Goal: Transaction & Acquisition: Purchase product/service

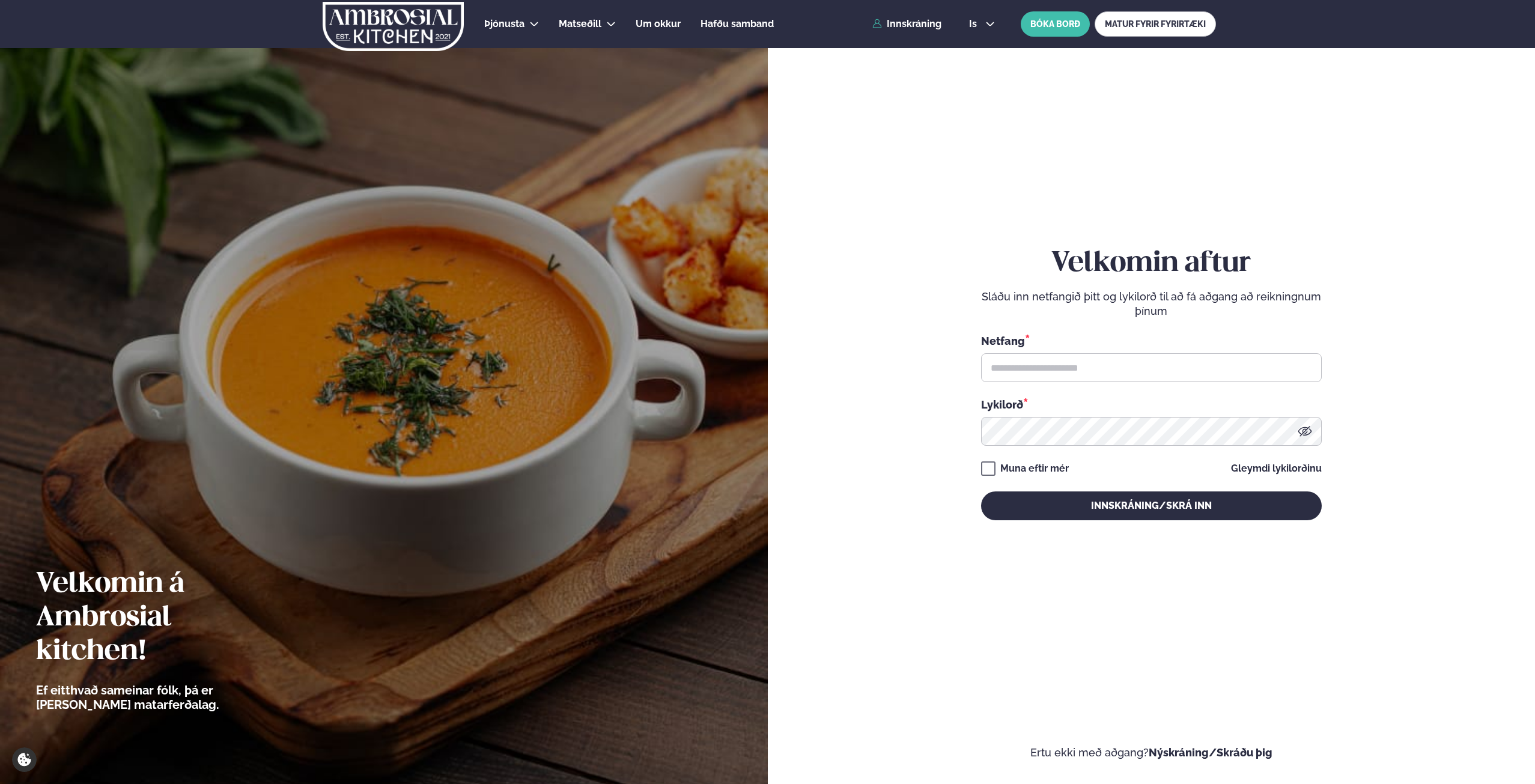
click at [1132, 347] on div "Netfang *" at bounding box center [1151, 340] width 341 height 16
click at [1122, 365] on input "text" at bounding box center [1151, 368] width 341 height 29
type input "**********"
click at [981, 491] on button "Innskráning/Skrá inn" at bounding box center [1151, 506] width 341 height 29
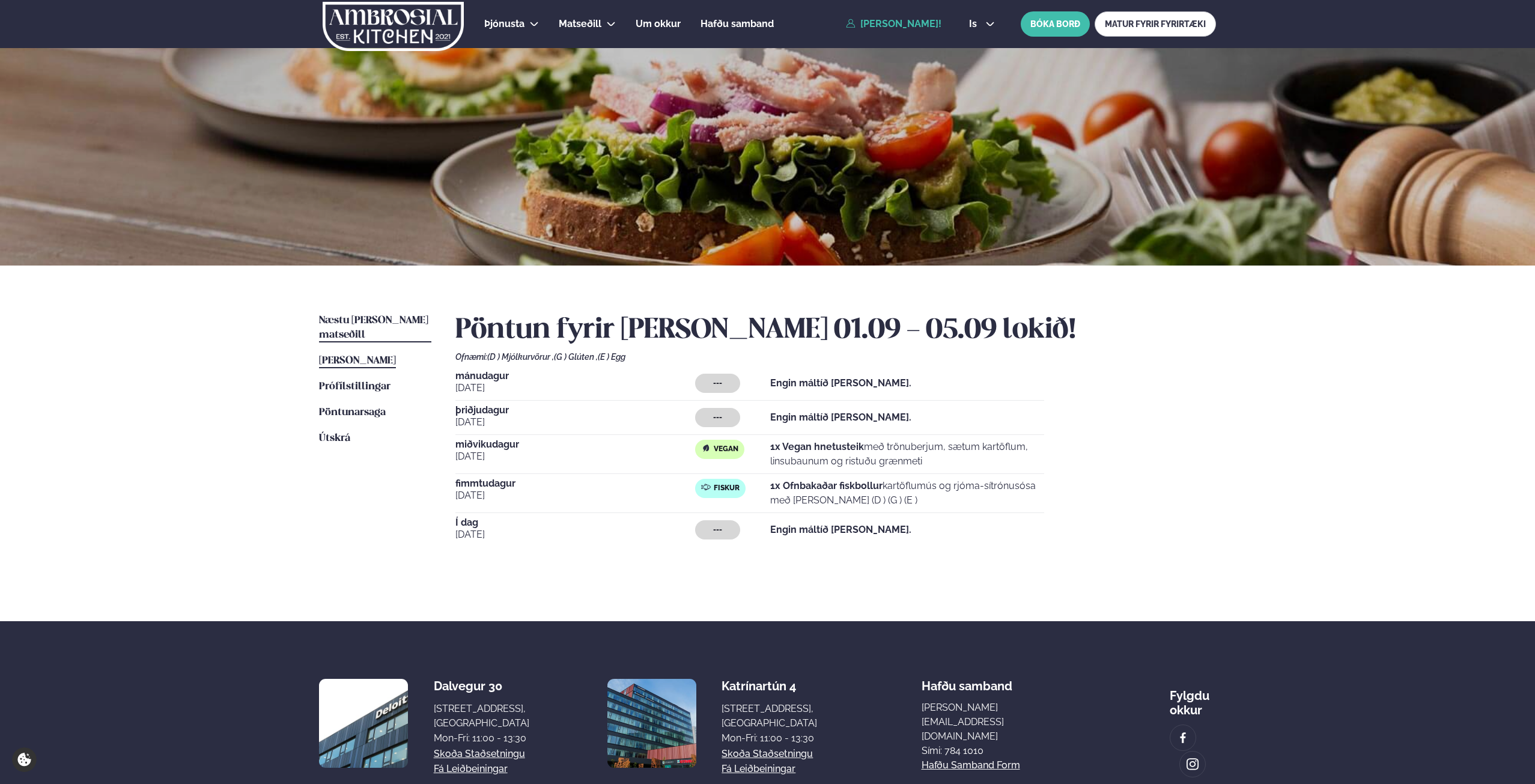
click at [385, 316] on span "Næstu [PERSON_NAME] matseðill" at bounding box center [374, 327] width 109 height 24
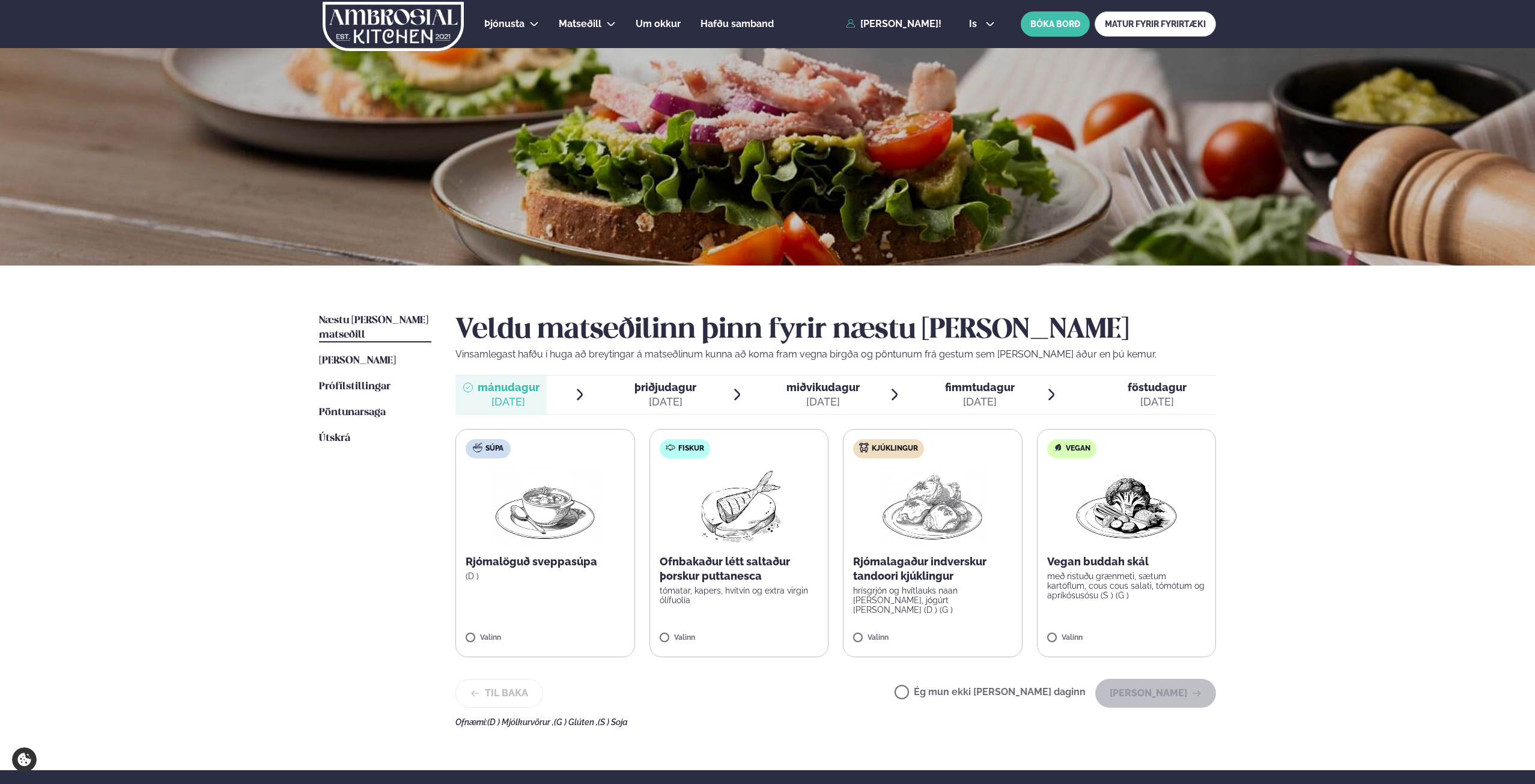
click at [807, 402] on div "[DATE]" at bounding box center [823, 402] width 74 height 14
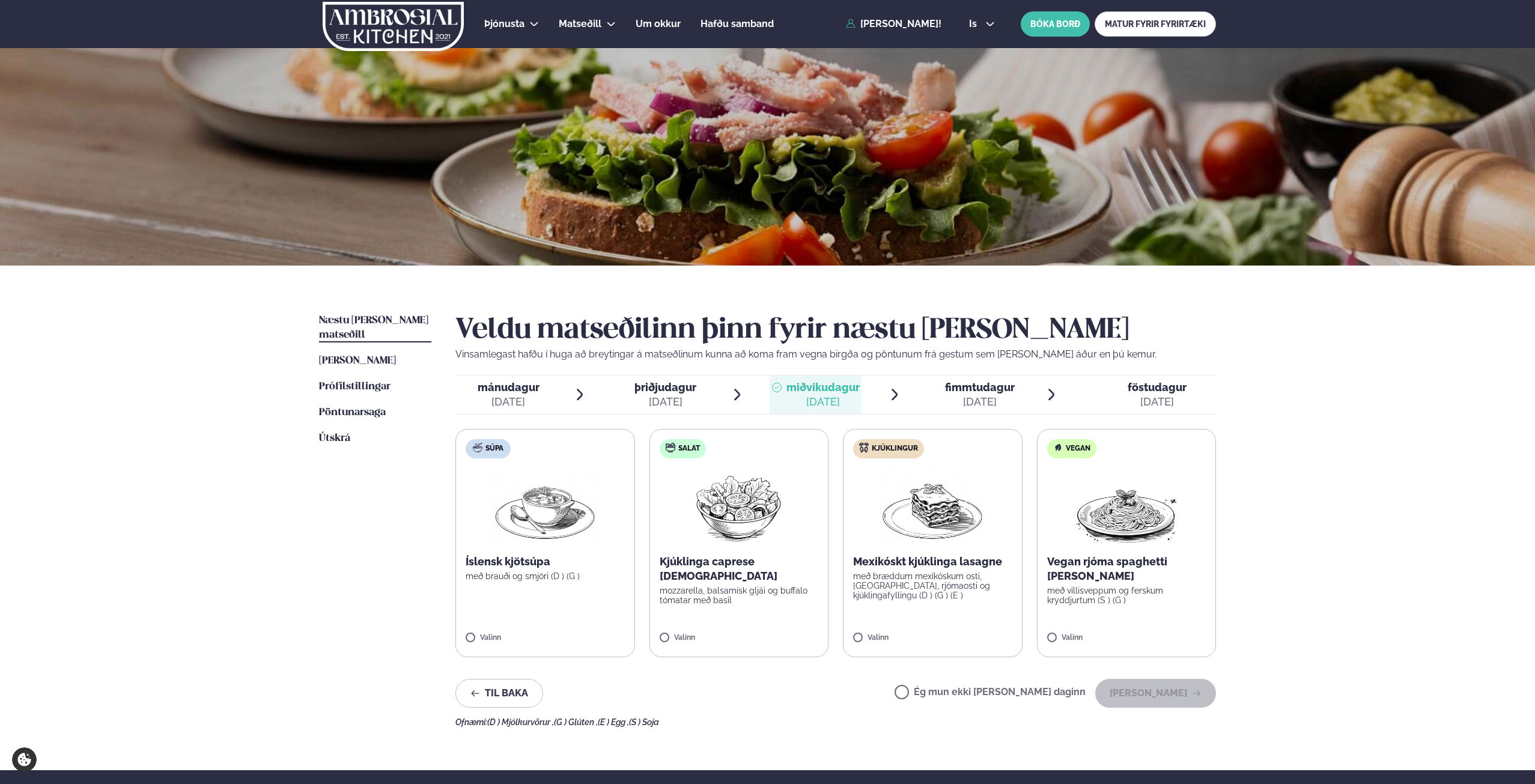
click at [1110, 569] on p "Vegan rjóma spaghetti [PERSON_NAME]" at bounding box center [1127, 569] width 159 height 29
click at [1147, 691] on button "[PERSON_NAME]" at bounding box center [1156, 693] width 121 height 29
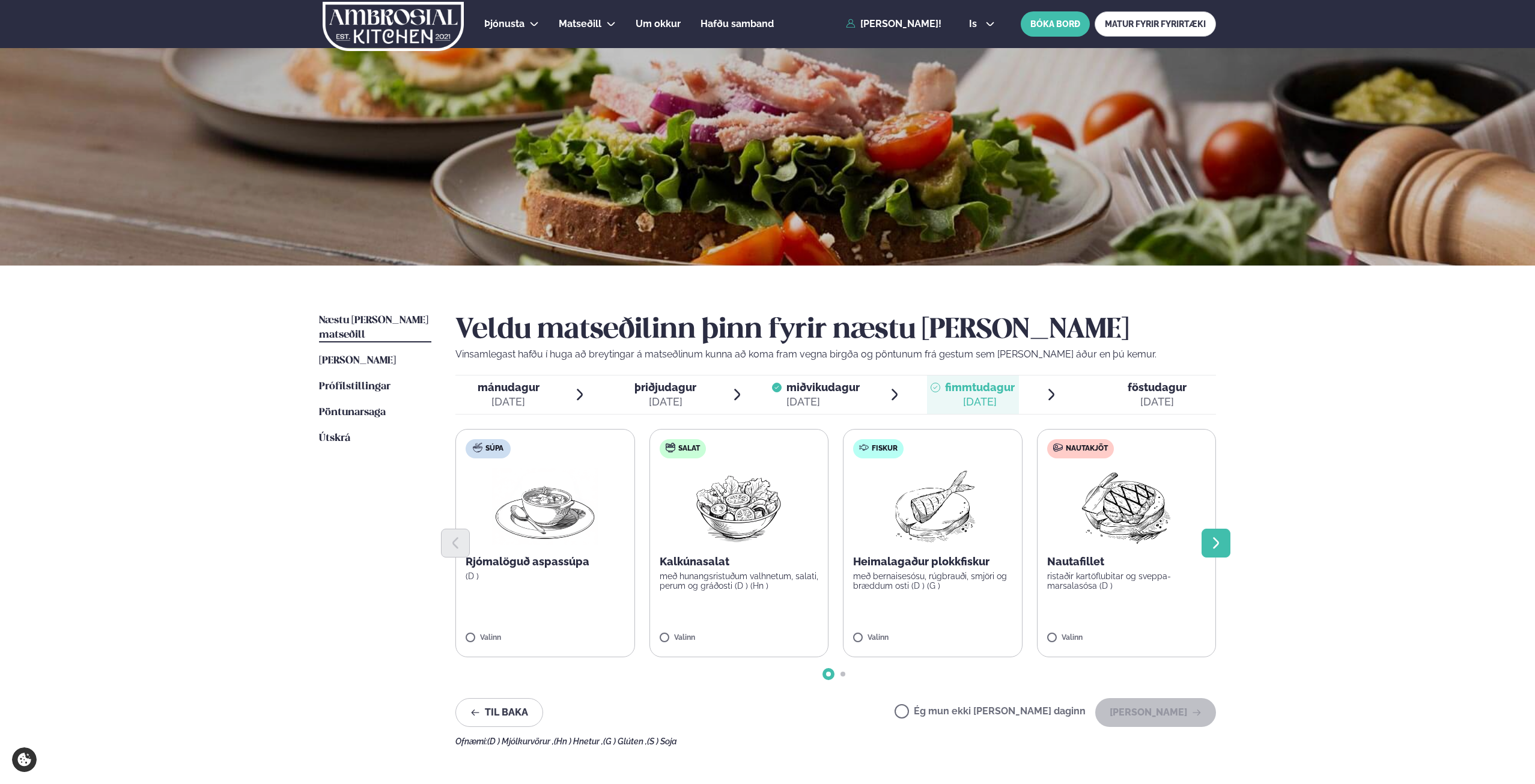
click at [1220, 547] on icon "Next slide" at bounding box center [1216, 543] width 14 height 14
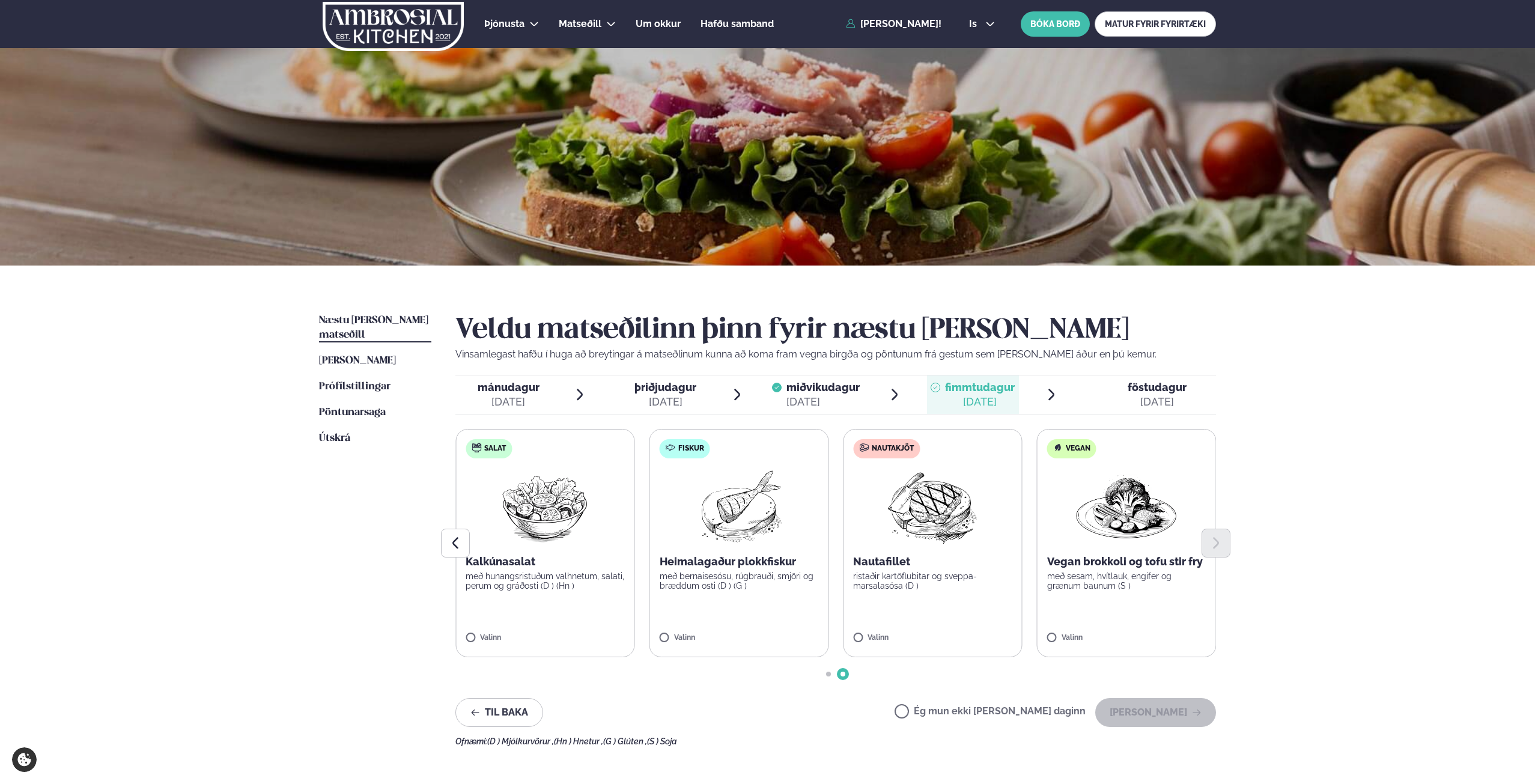
click at [1161, 598] on label "Vegan Vegan brokkoli og tofu stir fry með sesam, hvítlauk, engifer og grænum ba…" at bounding box center [1127, 543] width 180 height 228
click at [1175, 710] on button "[PERSON_NAME]" at bounding box center [1156, 712] width 121 height 29
